Goal: Find specific page/section: Find specific page/section

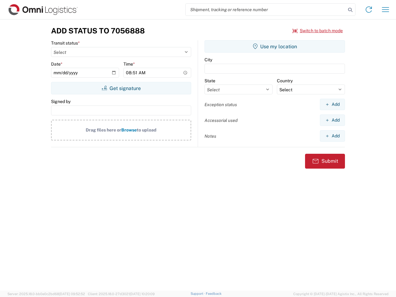
click at [266, 10] on input "search" at bounding box center [266, 10] width 160 height 12
click at [350, 10] on icon at bounding box center [350, 10] width 9 height 9
click at [369, 10] on icon at bounding box center [369, 10] width 10 height 10
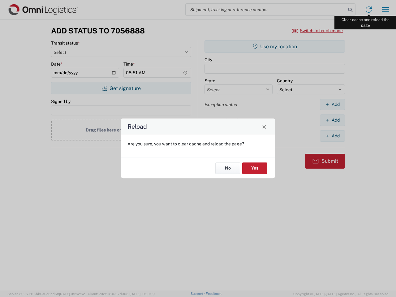
click at [386, 10] on div "Reload Are you sure, you want to clear cache and reload the page? No Yes" at bounding box center [198, 148] width 396 height 297
click at [318, 31] on div "Reload Are you sure, you want to clear cache and reload the page? No Yes" at bounding box center [198, 148] width 396 height 297
click at [121, 88] on div "Reload Are you sure, you want to clear cache and reload the page? No Yes" at bounding box center [198, 148] width 396 height 297
click at [275, 46] on div "Reload Are you sure, you want to clear cache and reload the page? No Yes" at bounding box center [198, 148] width 396 height 297
click at [332, 104] on div "Reload Are you sure, you want to clear cache and reload the page? No Yes" at bounding box center [198, 148] width 396 height 297
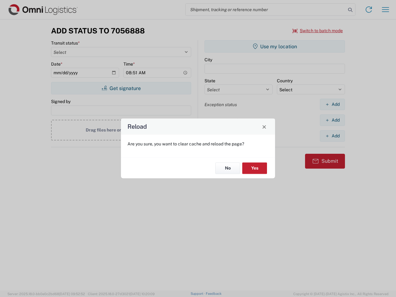
click at [332, 120] on div "Reload Are you sure, you want to clear cache and reload the page? No Yes" at bounding box center [198, 148] width 396 height 297
click at [332, 136] on div "Reload Are you sure, you want to clear cache and reload the page? No Yes" at bounding box center [198, 148] width 396 height 297
